Goal: Find specific page/section: Find specific page/section

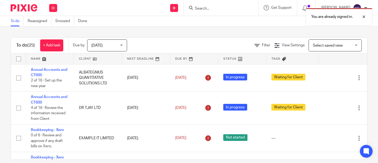
click at [197, 7] on div "You are already signed in." at bounding box center [281, 15] width 184 height 20
click at [192, 9] on div "You are already signed in." at bounding box center [281, 15] width 184 height 20
click at [195, 9] on input "Search" at bounding box center [219, 8] width 48 height 5
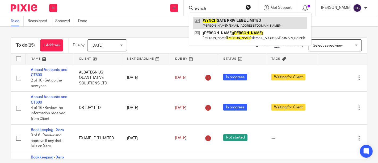
type input "wynch"
click at [212, 28] on link at bounding box center [250, 23] width 114 height 12
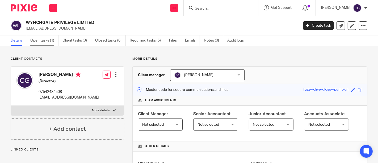
click at [40, 42] on link "Open tasks (1)" at bounding box center [44, 40] width 28 height 10
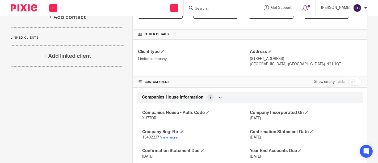
scroll to position [112, 0]
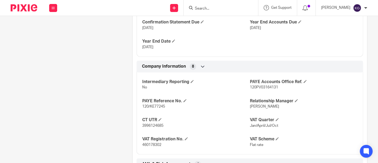
scroll to position [241, 0]
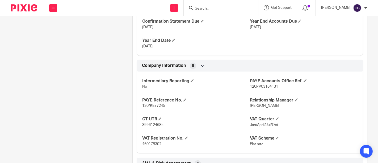
click at [148, 123] on span "3996124685" at bounding box center [152, 125] width 21 height 4
copy span "3996124685"
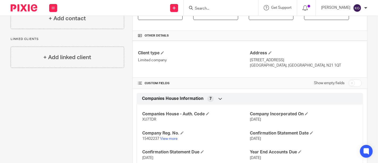
scroll to position [89, 0]
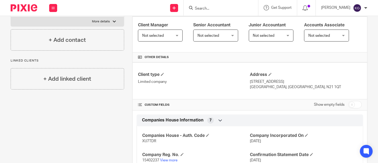
click at [195, 7] on input "Search" at bounding box center [219, 8] width 48 height 5
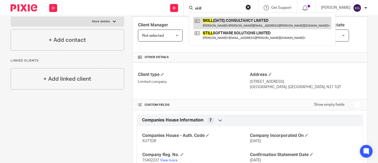
type input "skill"
click at [215, 22] on link at bounding box center [262, 23] width 138 height 12
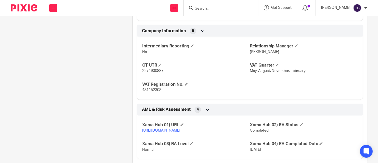
scroll to position [281, 0]
click at [150, 69] on span "2271900887" at bounding box center [152, 71] width 21 height 4
copy span "2271900887"
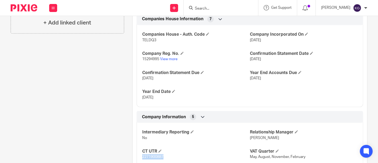
scroll to position [196, 0]
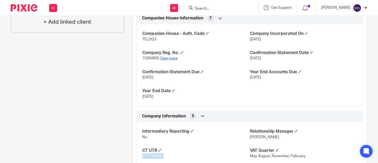
click at [165, 56] on link "View more" at bounding box center [169, 58] width 18 height 4
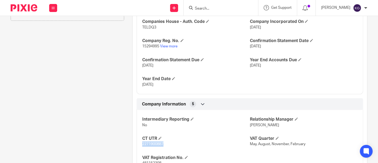
scroll to position [208, 0]
click at [270, 46] on p "[DATE]" at bounding box center [304, 45] width 108 height 5
click at [85, 64] on div "Pinned note Need to deregister for VAT. Reduce monthly fee till Nov'25. Client …" at bounding box center [63, 42] width 122 height 388
click at [42, 80] on div "Pinned note Need to deregister for VAT. Reduce monthly fee till Nov'25. Client …" at bounding box center [63, 42] width 122 height 388
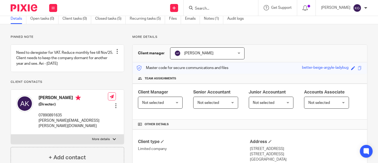
scroll to position [0, 0]
